Goal: Task Accomplishment & Management: Manage account settings

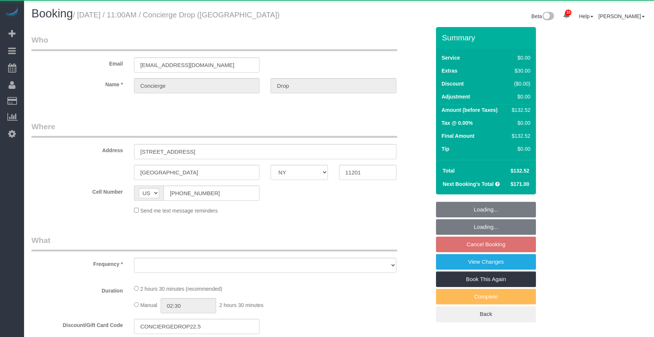
select select "NY"
select select "1"
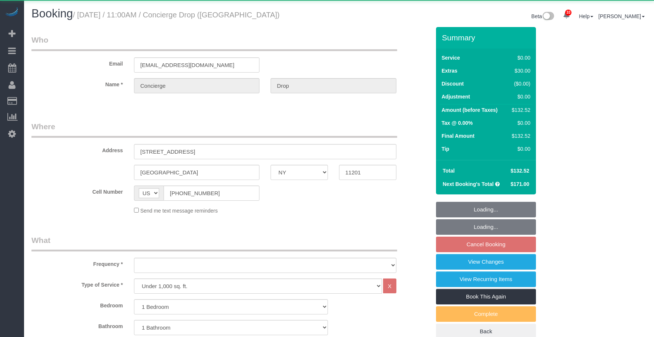
select select "object:908"
select select "string:stripe-pm_1RaQn24VGloSiKo7zeOF73Wj"
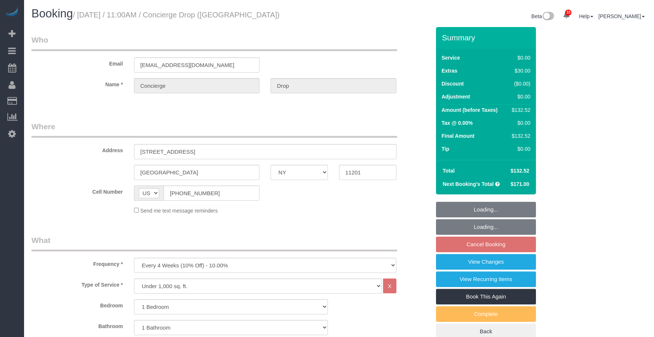
select select "spot4"
select select "number:89"
select select "number:90"
select select "number:13"
select select "number:6"
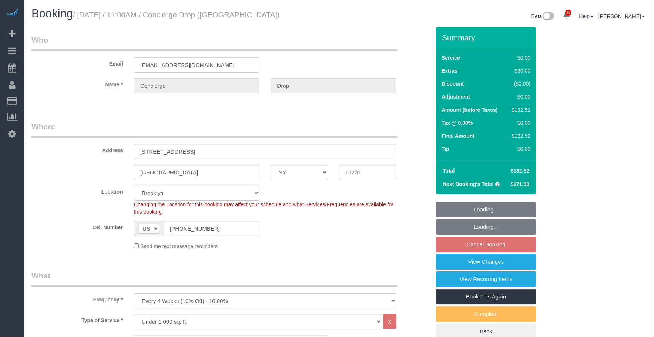
select select
select select "1"
select select "spot64"
select select "object:1449"
drag, startPoint x: 193, startPoint y: 230, endPoint x: 140, endPoint y: 228, distance: 53.3
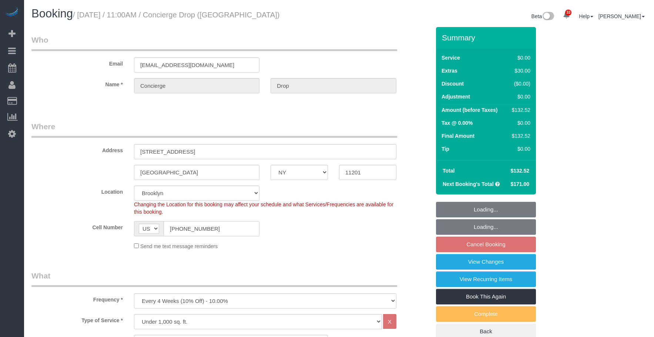
click at [140, 228] on div "AF AL DZ AD AO AI AQ AG AR AM AW AU AT AZ BS BH BD BB BY BE BZ BJ BM BT BO BA B…" at bounding box center [196, 228] width 125 height 15
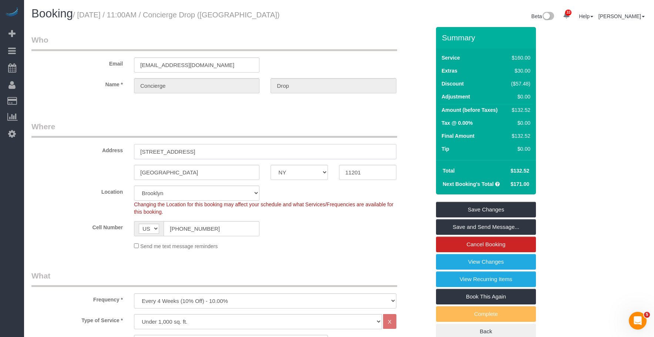
drag, startPoint x: 152, startPoint y: 151, endPoint x: 242, endPoint y: 146, distance: 89.7
click at [242, 146] on input "180 Front Street, 18k" at bounding box center [265, 151] width 262 height 15
click at [155, 172] on input "[GEOGRAPHIC_DATA]" at bounding box center [196, 172] width 125 height 15
click at [154, 170] on input "[GEOGRAPHIC_DATA]" at bounding box center [196, 172] width 125 height 15
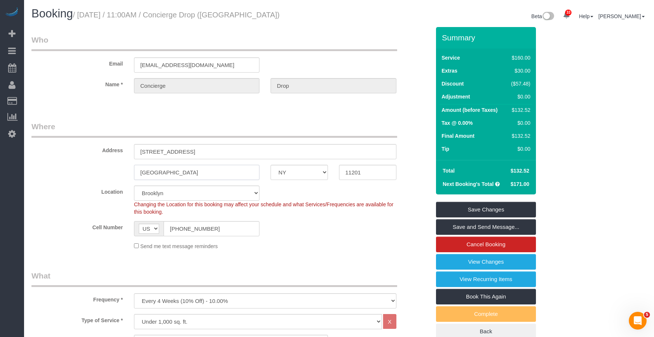
click at [154, 170] on input "[GEOGRAPHIC_DATA]" at bounding box center [196, 172] width 125 height 15
drag, startPoint x: 83, startPoint y: 15, endPoint x: 170, endPoint y: 9, distance: 86.8
click at [170, 9] on h1 "Booking / October 23, 2025 / 11:00AM / Concierge Drop (NYC)" at bounding box center [182, 13] width 302 height 13
drag, startPoint x: 80, startPoint y: 16, endPoint x: 171, endPoint y: 11, distance: 91.5
click at [171, 11] on small "/ October 23, 2025 / 11:00AM / Concierge Drop (NYC)" at bounding box center [176, 15] width 207 height 8
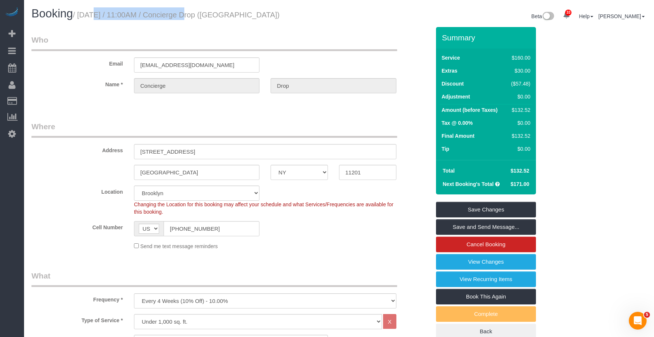
copy small "October 23, 2025 / 11:00AM"
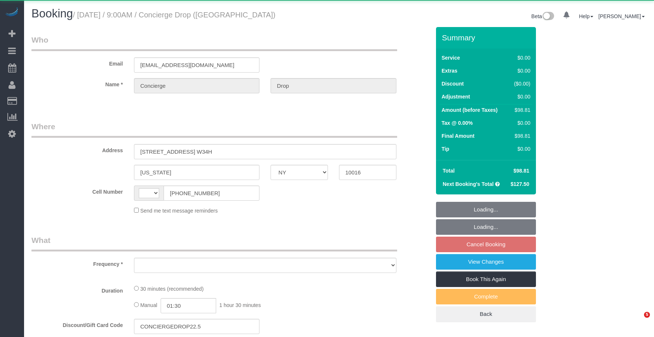
select select "NY"
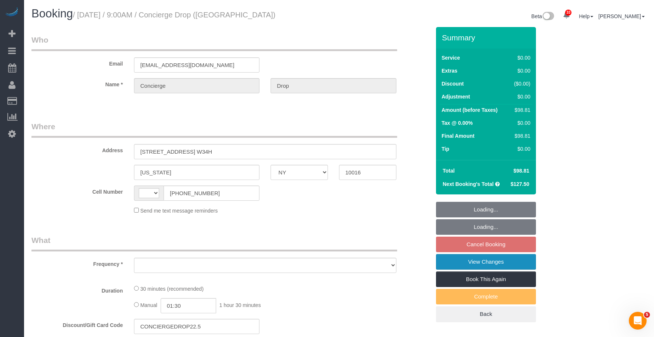
click at [457, 262] on link "View Changes" at bounding box center [486, 262] width 100 height 16
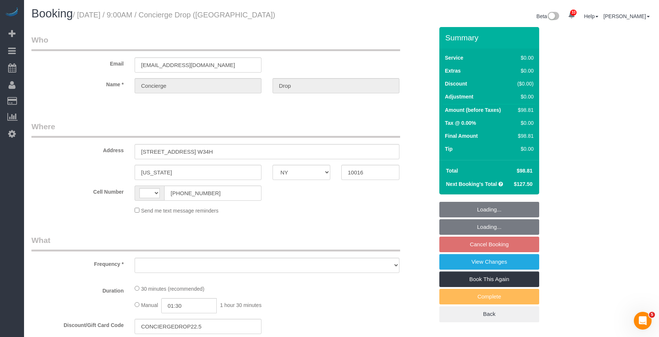
select select "string:US"
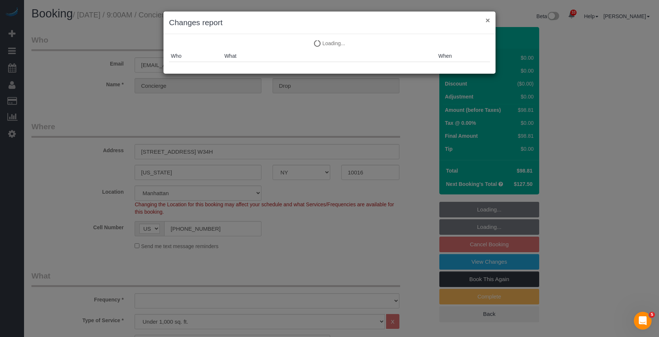
select select "number:89"
select select "number:90"
select select "number:15"
select select "number:5"
select select "string:stripe-pm_1RaQn24VGloSiKo7zeOF73Wj"
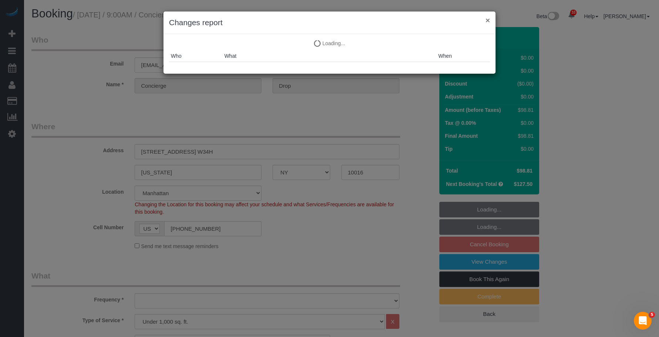
select select "spot2"
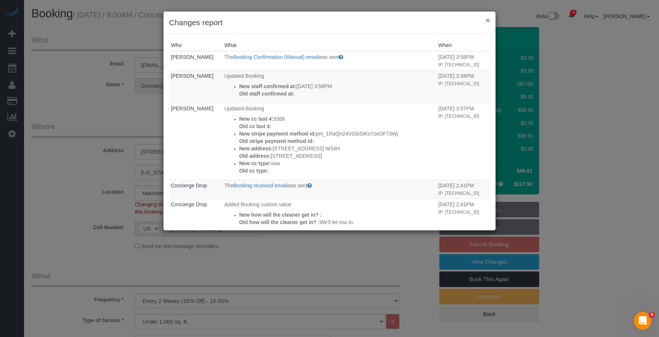
select select "object:1662"
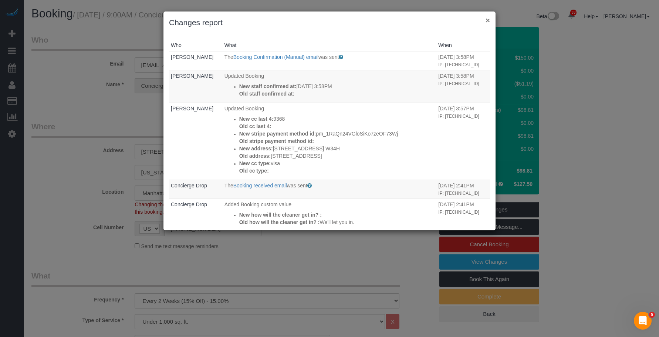
click at [487, 20] on button "×" at bounding box center [488, 20] width 4 height 8
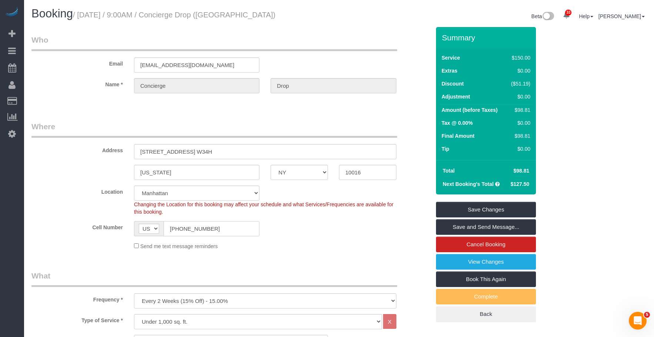
drag, startPoint x: 149, startPoint y: 236, endPoint x: 125, endPoint y: 224, distance: 27.1
click at [119, 229] on div "Cell Number AF AL DZ AD AO AI AQ AG AR AM AW AU AT AZ BS BH BD BB BY BE BZ BJ B…" at bounding box center [231, 228] width 410 height 15
drag, startPoint x: 177, startPoint y: 152, endPoint x: 259, endPoint y: 152, distance: 82.1
click at [259, 152] on input "626 1st Avenue, Apt. W34H" at bounding box center [265, 151] width 262 height 15
click at [350, 171] on input "10016" at bounding box center [367, 172] width 57 height 15
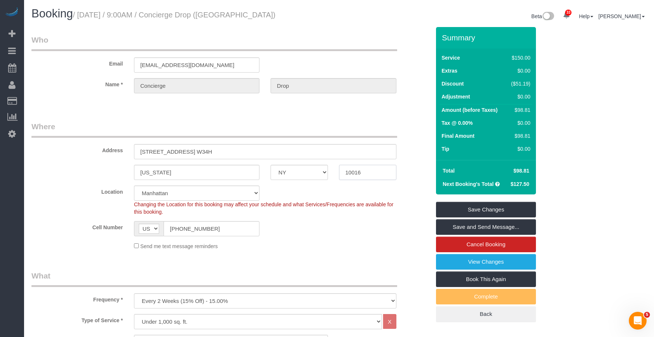
click at [350, 171] on input "10016" at bounding box center [367, 172] width 57 height 15
drag, startPoint x: 81, startPoint y: 15, endPoint x: 168, endPoint y: 15, distance: 86.6
click at [168, 15] on small "/ October 07, 2025 / 9:00AM / Concierge Drop (NYC)" at bounding box center [174, 15] width 202 height 8
copy small "October 07, 2025 / 9:00AM"
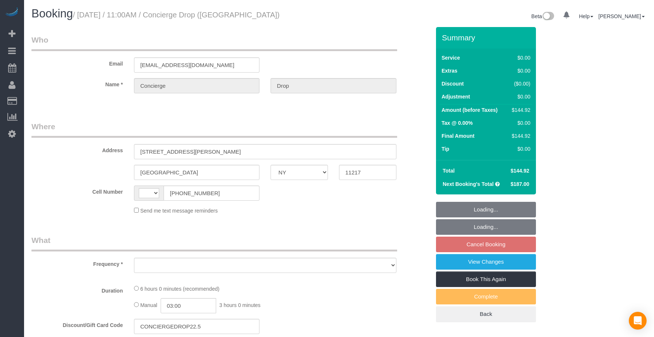
select select "NY"
select select "string:stripe-pm_1RaQn24VGloSiKo7zeOF73Wj"
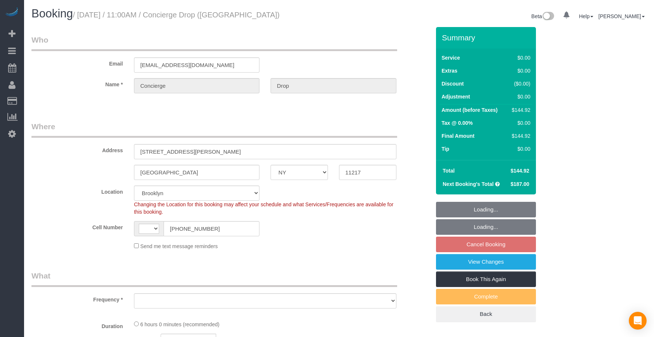
select select "object:558"
select select "2"
select select "spot4"
select select "object:1411"
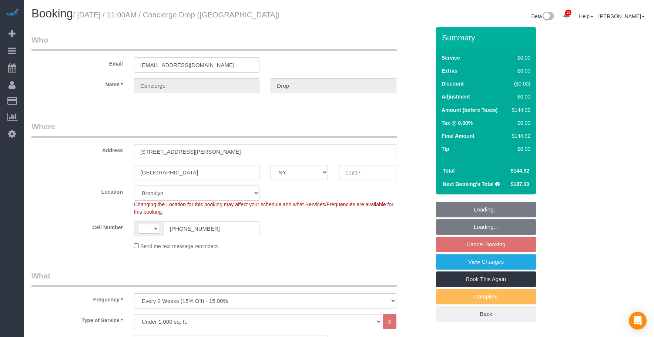
select select "string:US"
select select "number:89"
select select "number:90"
select select "number:15"
select select "number:5"
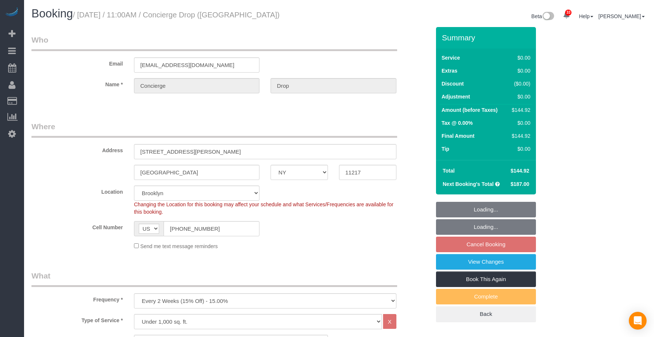
select select "2"
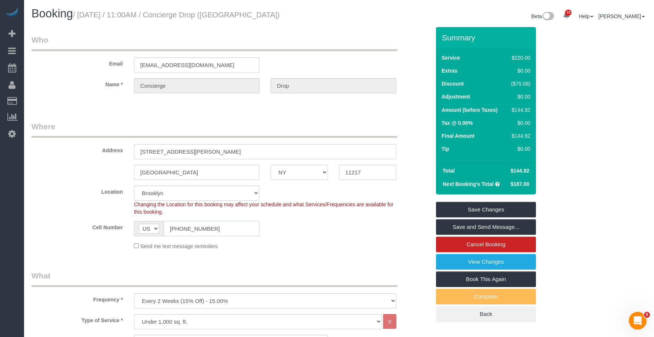
drag, startPoint x: 193, startPoint y: 229, endPoint x: 151, endPoint y: 229, distance: 42.9
click at [128, 229] on div "Cell Number AF AL DZ AD AO AI AQ AG AR AM AW AU AT AZ BS BH BD BB BY BE BZ BJ B…" at bounding box center [231, 228] width 410 height 15
drag, startPoint x: 136, startPoint y: 151, endPoint x: 277, endPoint y: 156, distance: 140.6
click at [277, 156] on input "333 Schermerhorn St, PH52J" at bounding box center [265, 151] width 262 height 15
click at [151, 174] on input "[GEOGRAPHIC_DATA]" at bounding box center [196, 172] width 125 height 15
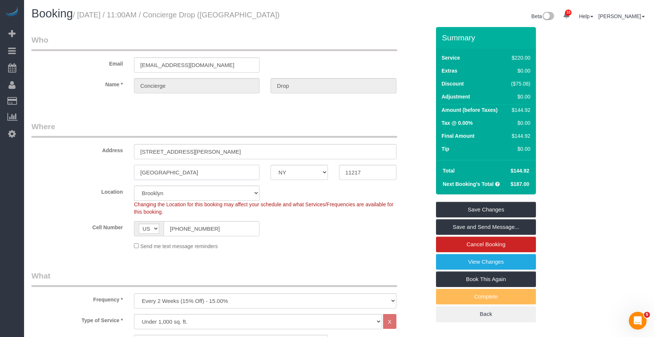
click at [152, 174] on input "[GEOGRAPHIC_DATA]" at bounding box center [196, 172] width 125 height 15
drag, startPoint x: 369, startPoint y: 173, endPoint x: 328, endPoint y: 168, distance: 41.4
click at [328, 168] on div "Brooklyn AK AL AR AZ CA CO CT DC DE FL GA HI IA ID IL IN KS KY LA MA MD ME MI M…" at bounding box center [231, 172] width 410 height 15
drag, startPoint x: 84, startPoint y: 16, endPoint x: 171, endPoint y: 17, distance: 86.9
click at [171, 17] on small "/ October 09, 2025 / 11:00AM / Concierge Drop (NYC)" at bounding box center [176, 15] width 207 height 8
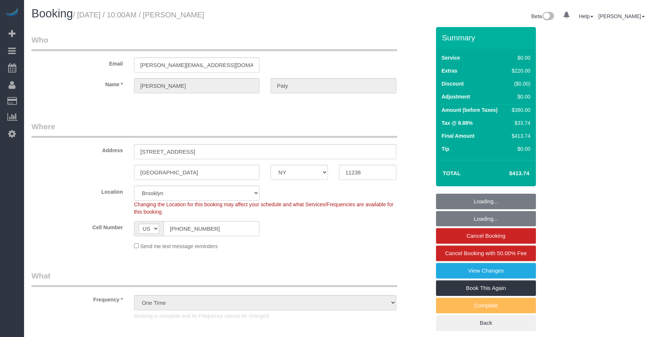
select select "NY"
select select "number:89"
select select "number:90"
select select "number:15"
select select "number:5"
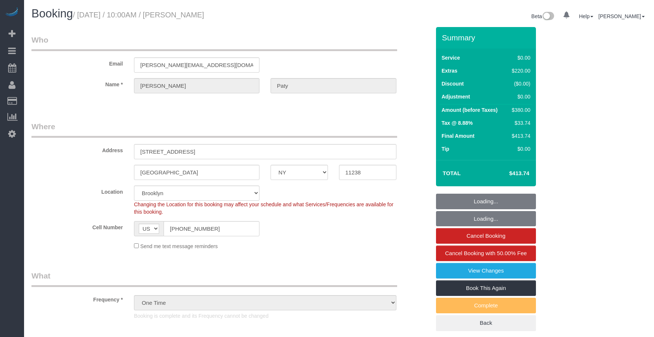
select select "object:987"
select select "1"
select select "spot1"
select select "1"
drag, startPoint x: 68, startPoint y: 61, endPoint x: 53, endPoint y: 60, distance: 16.0
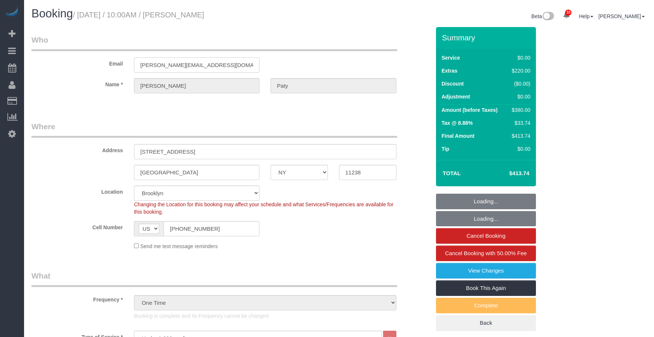
click at [50, 60] on div "Email allyson.paty@gmail.com" at bounding box center [231, 53] width 410 height 38
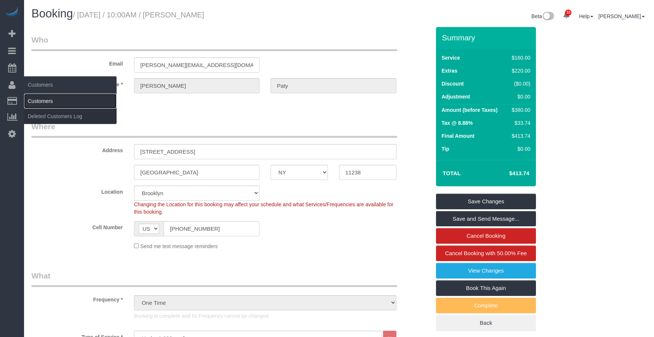
click at [58, 103] on link "Customers" at bounding box center [70, 101] width 92 height 15
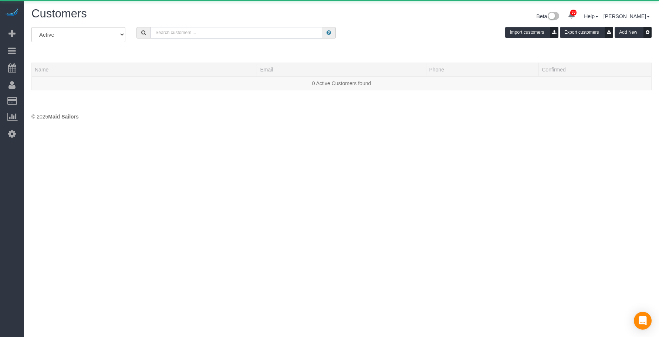
click at [202, 31] on input "text" at bounding box center [237, 32] width 172 height 11
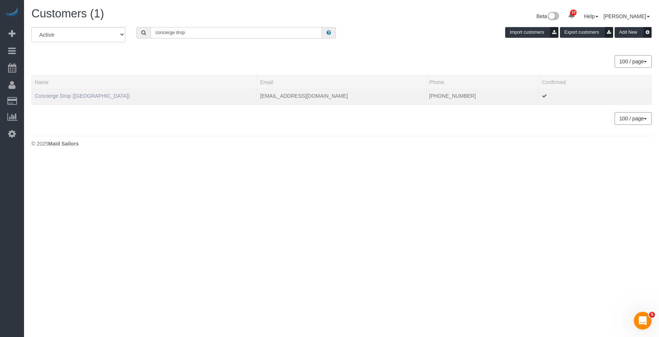
type input "concierge drop"
click at [61, 97] on link "Concierge Drop (NYC)" at bounding box center [82, 96] width 95 height 6
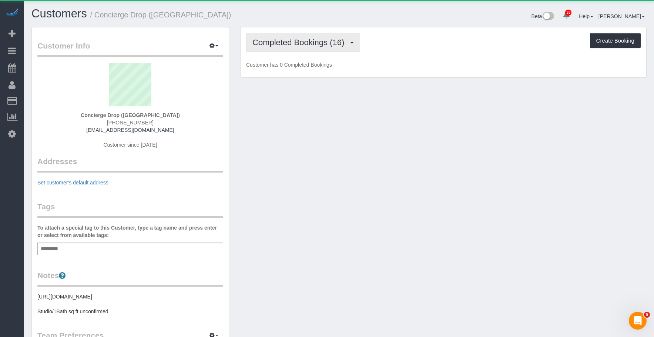
click at [301, 43] on span "Completed Bookings (16)" at bounding box center [299, 42] width 95 height 9
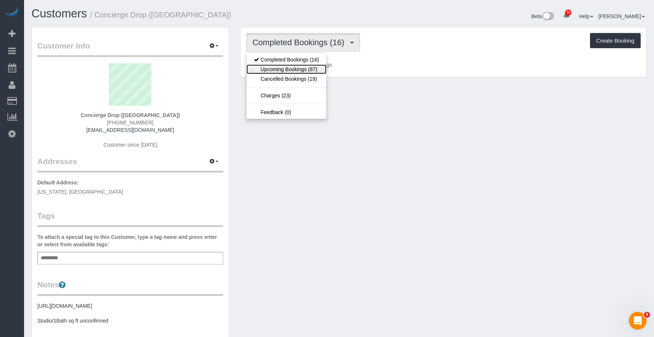
click at [293, 69] on link "Upcoming Bookings (87)" at bounding box center [286, 69] width 80 height 10
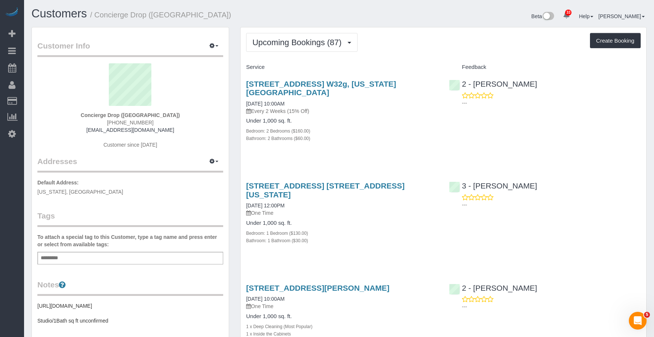
click at [403, 139] on div "626 1st Ave, Apt. W32g, New York, NY 10016 10/03/2025 10:00AM Every 2 Weeks (15…" at bounding box center [341, 114] width 203 height 83
click at [301, 40] on span "Upcoming Bookings (87)" at bounding box center [298, 42] width 93 height 9
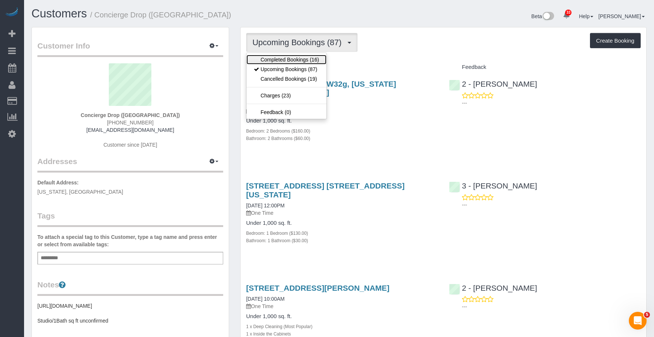
click at [294, 60] on link "Completed Bookings (16)" at bounding box center [286, 60] width 80 height 10
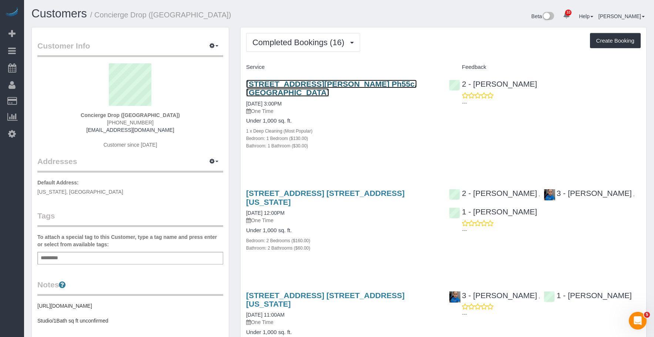
click at [378, 82] on link "333 Schermerhorn Street, Apt. Ph55c, Brooklyn, NY 11217" at bounding box center [331, 88] width 171 height 17
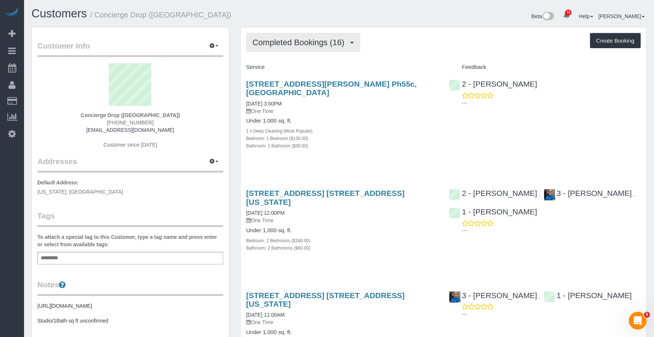
click at [273, 38] on span "Completed Bookings (16)" at bounding box center [299, 42] width 95 height 9
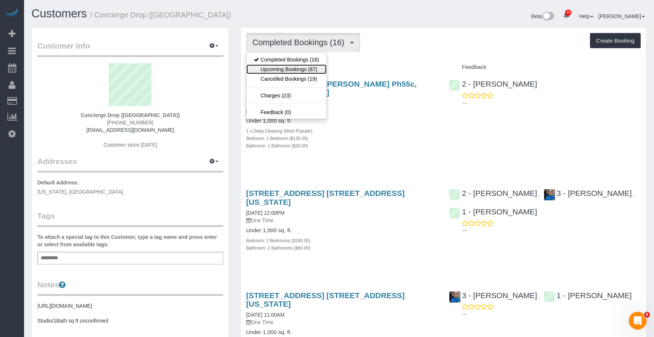
click at [270, 73] on link "Upcoming Bookings (87)" at bounding box center [286, 69] width 80 height 10
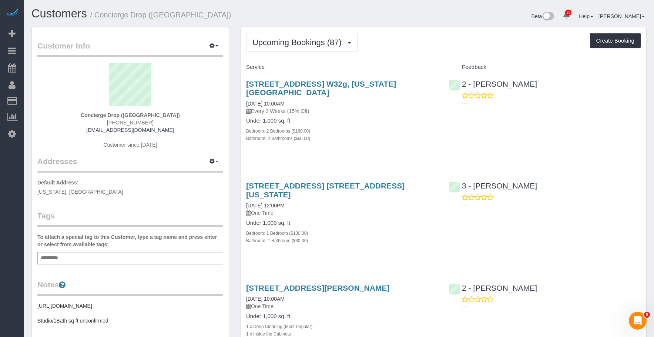
click at [404, 47] on div "Upcoming Bookings (87) Completed Bookings (16) Upcoming Bookings (87) Cancelled…" at bounding box center [443, 42] width 394 height 19
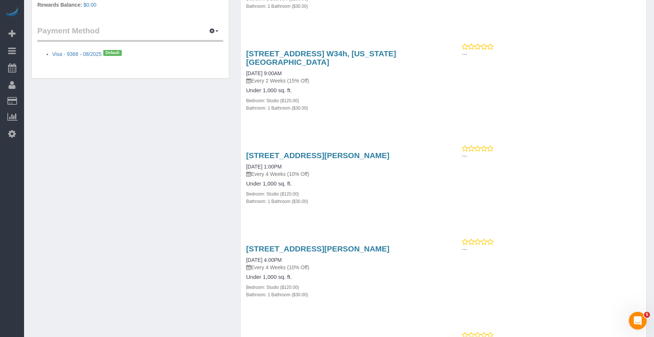
scroll to position [518, 0]
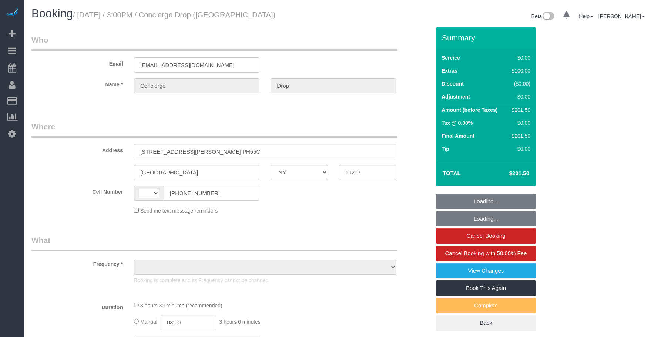
select select "NY"
select select "string:stripe-pm_1RaQn24VGloSiKo7zeOF73Wj"
select select "number:89"
select select "number:90"
select select "number:14"
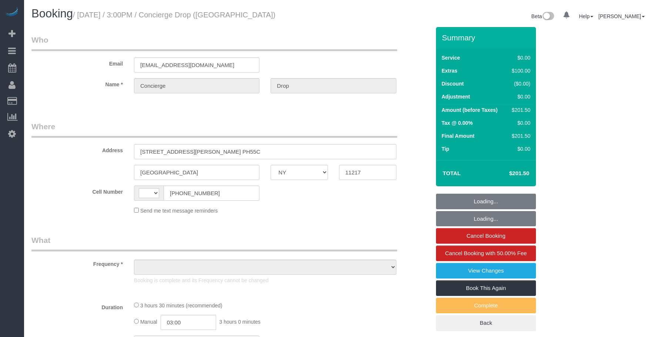
select select "number:5"
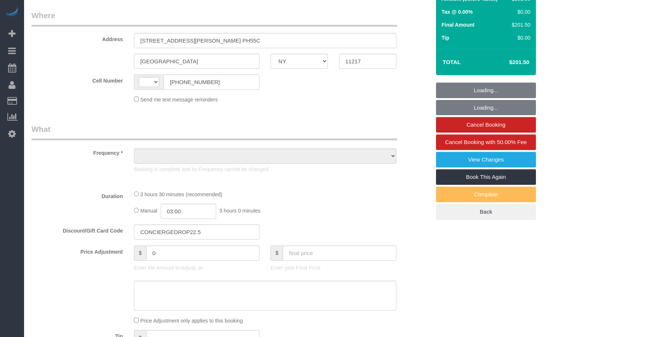
select select "string:[GEOGRAPHIC_DATA]"
select select "object:713"
select select "spot1"
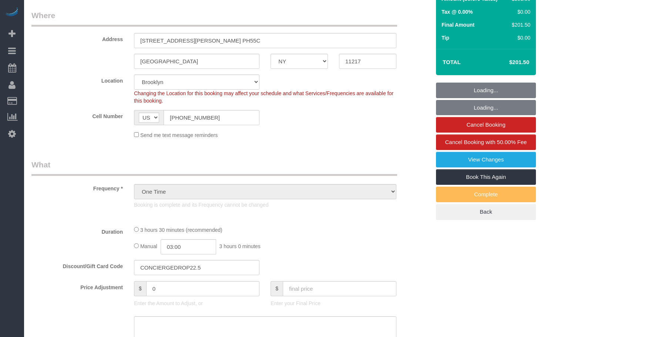
select select "1"
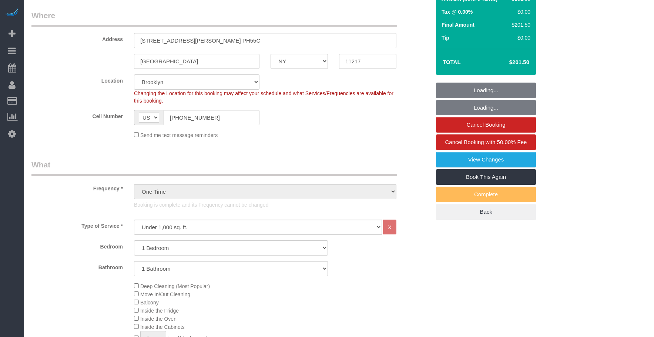
select select "object:1424"
select select "spot39"
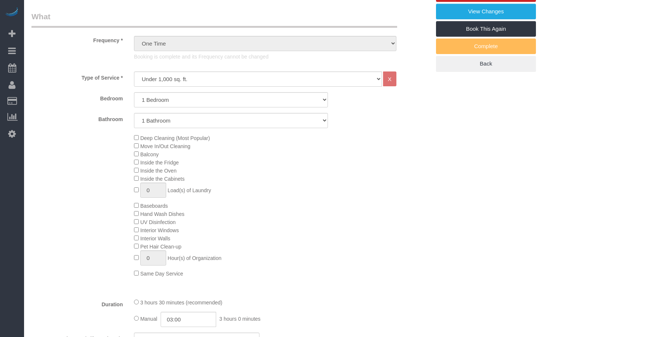
select select "1"
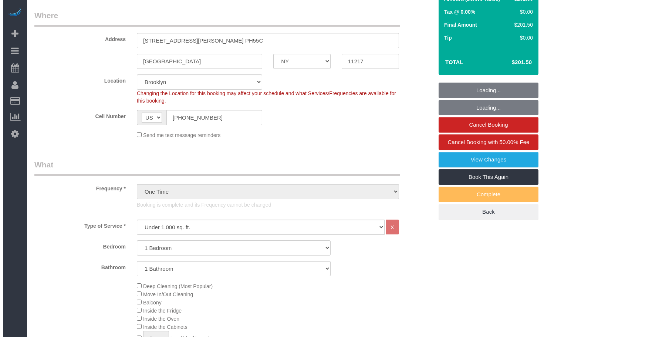
scroll to position [112, 0]
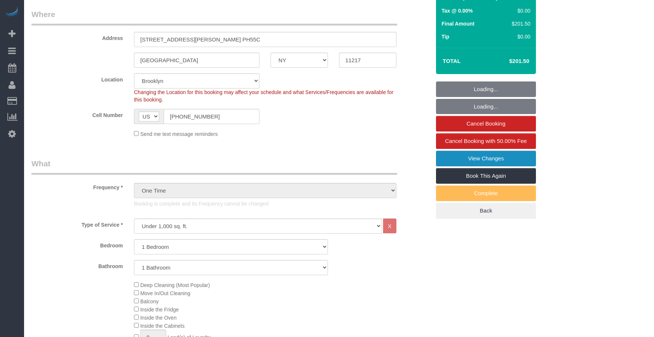
click at [448, 161] on link "View Changes" at bounding box center [486, 159] width 100 height 16
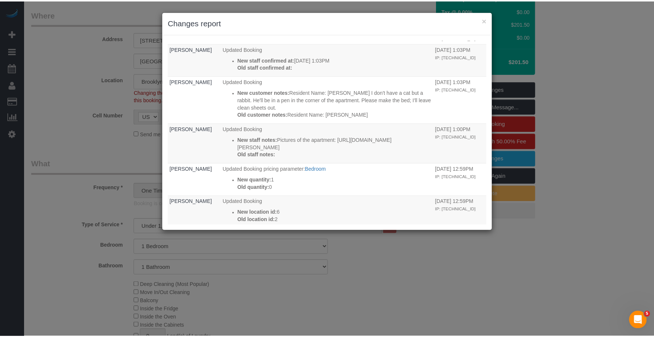
scroll to position [0, 0]
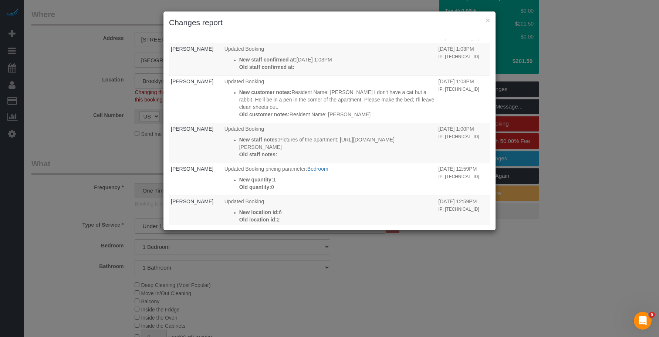
click at [491, 18] on div "× Changes report" at bounding box center [330, 22] width 332 height 23
click at [488, 20] on button "×" at bounding box center [488, 20] width 4 height 8
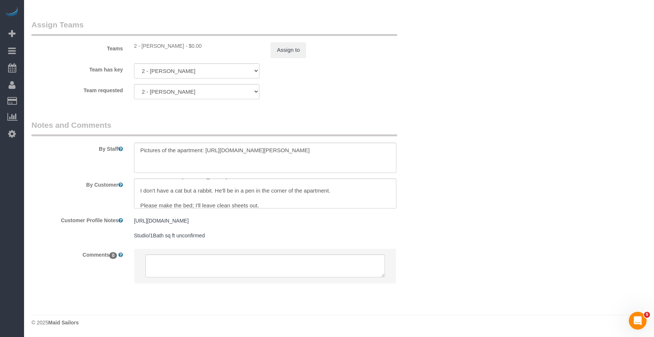
scroll to position [15, 0]
